Goal: Navigation & Orientation: Find specific page/section

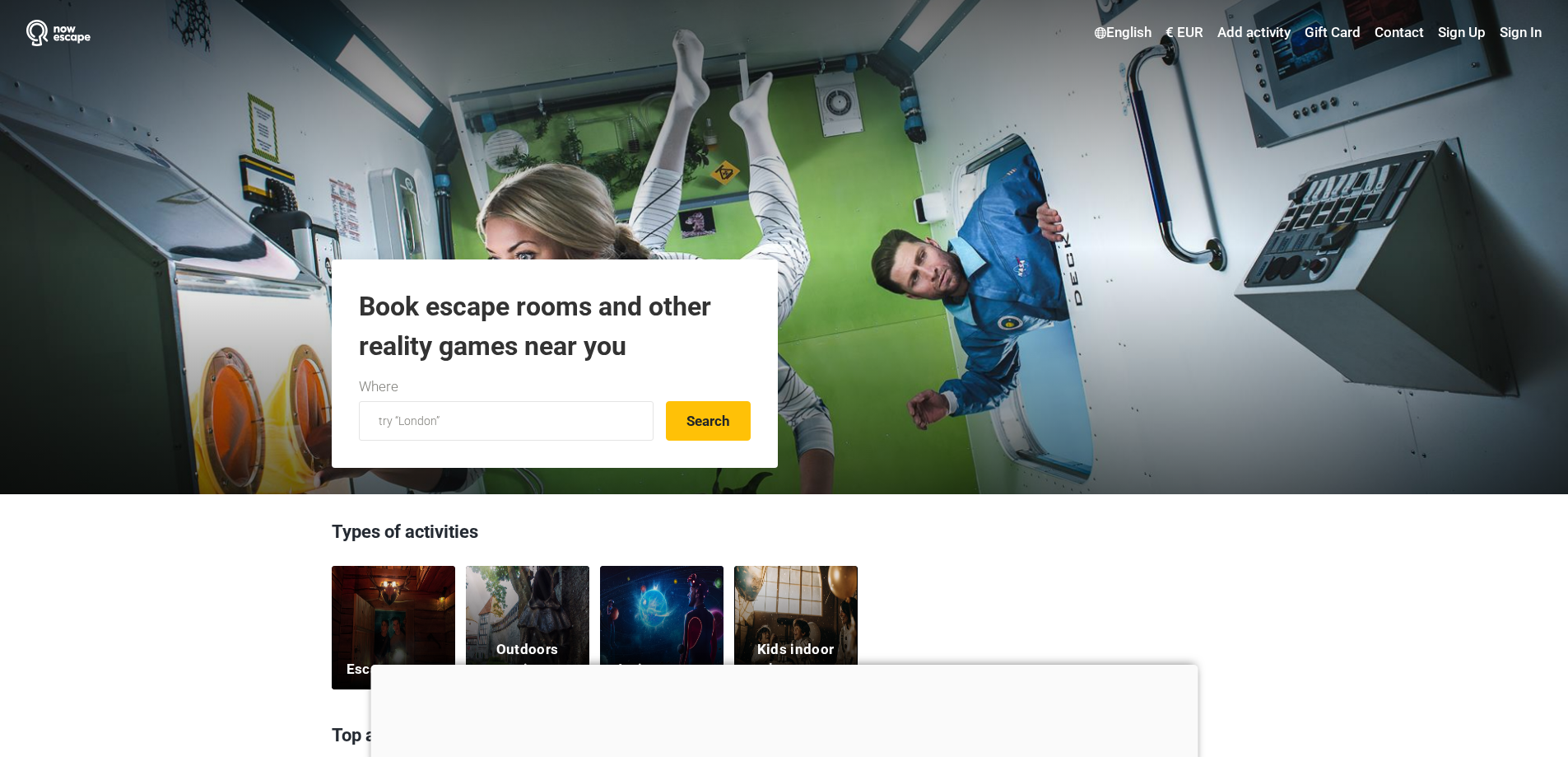
click at [414, 635] on div "Escape rooms" at bounding box center [393, 627] width 123 height 123
